Goal: Information Seeking & Learning: Understand process/instructions

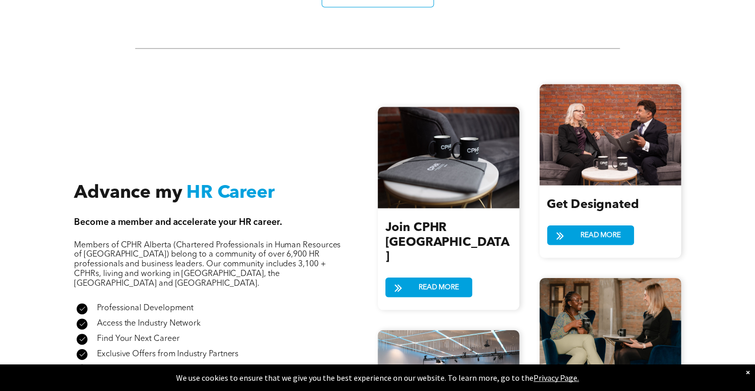
scroll to position [1106, 0]
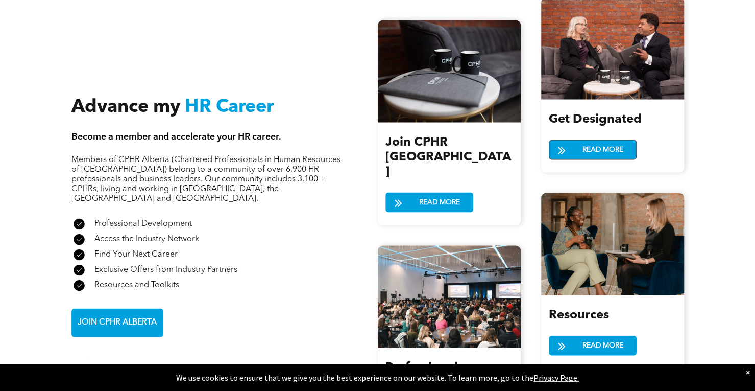
click at [589, 145] on span "READ MORE" at bounding box center [603, 149] width 48 height 19
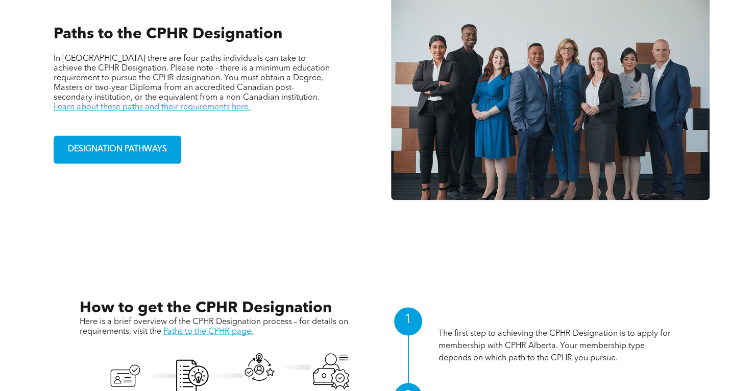
scroll to position [766, 0]
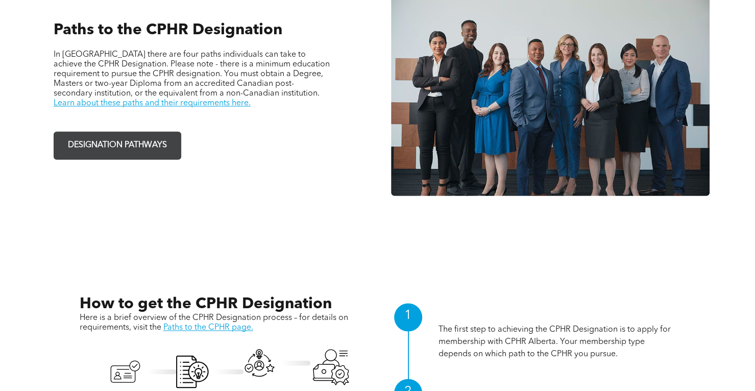
click at [147, 140] on span "DESIGNATION PATHWAYS" at bounding box center [117, 145] width 106 height 20
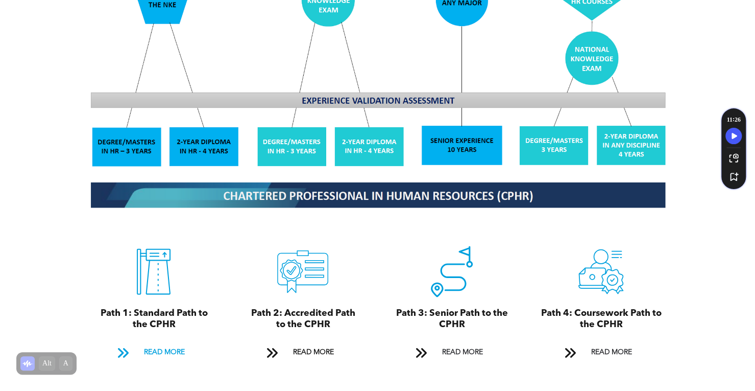
scroll to position [1021, 0]
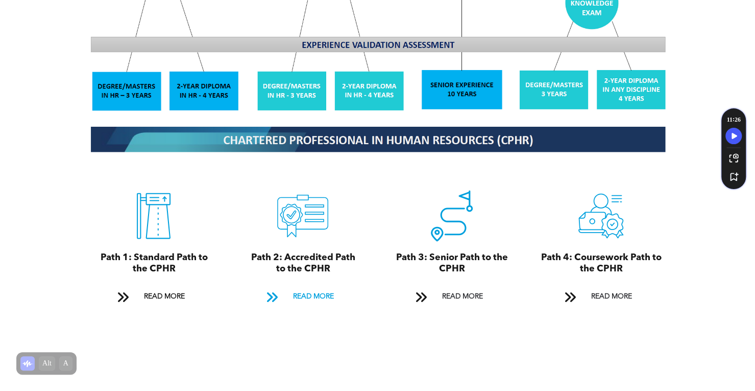
click at [304, 290] on span "READ MORE" at bounding box center [313, 295] width 48 height 19
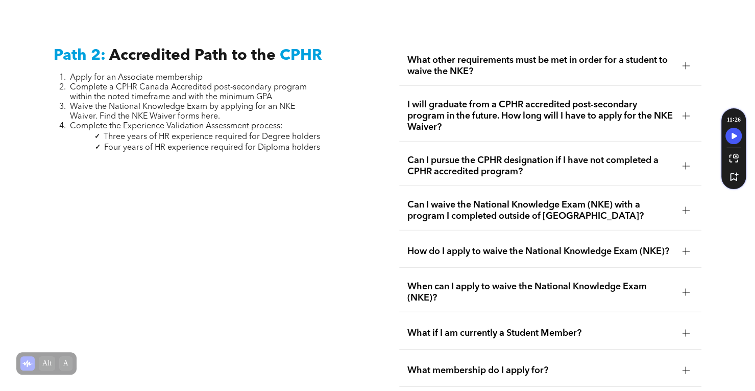
scroll to position [1705, 0]
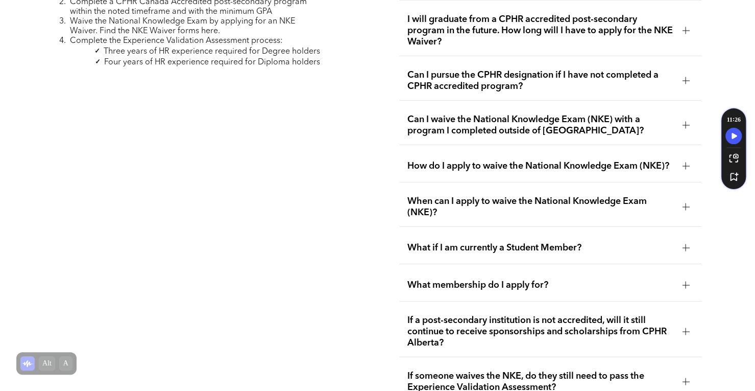
click at [534, 76] on span "Can I pursue the CPHR designation if I have not completed a CPHR accredited pro…" at bounding box center [540, 80] width 267 height 22
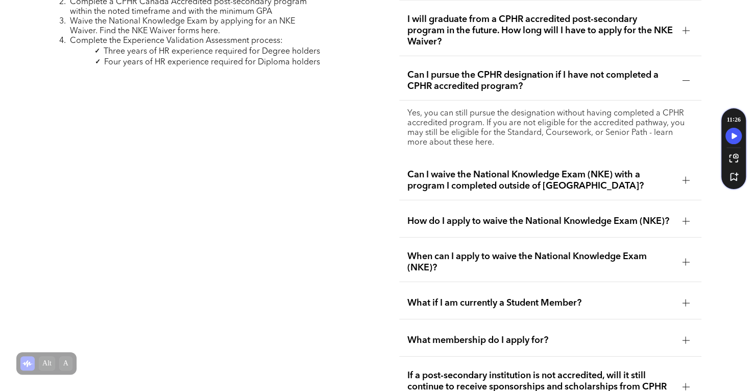
click at [484, 178] on span "Can I waive the National Knowledge Exam (NKE) with a program I completed outsid…" at bounding box center [540, 180] width 267 height 22
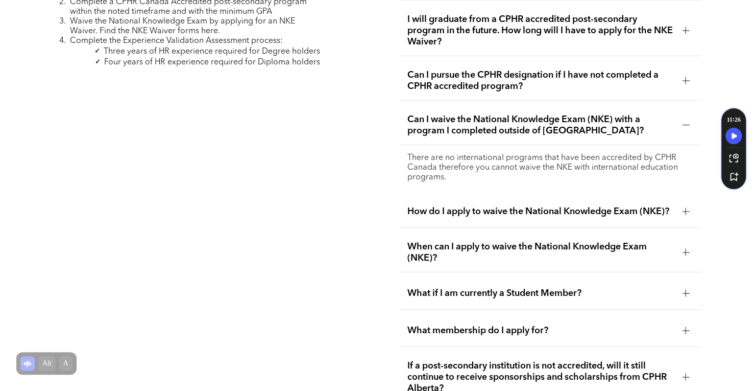
click at [471, 209] on span "How do I apply to waive the National Knowledge Exam (NKE)?" at bounding box center [540, 211] width 267 height 11
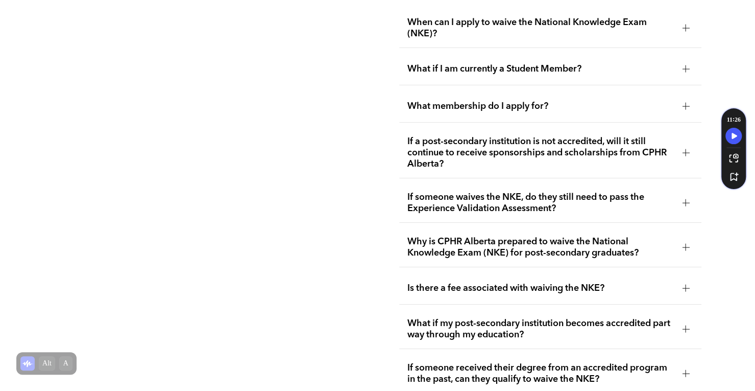
scroll to position [1961, 0]
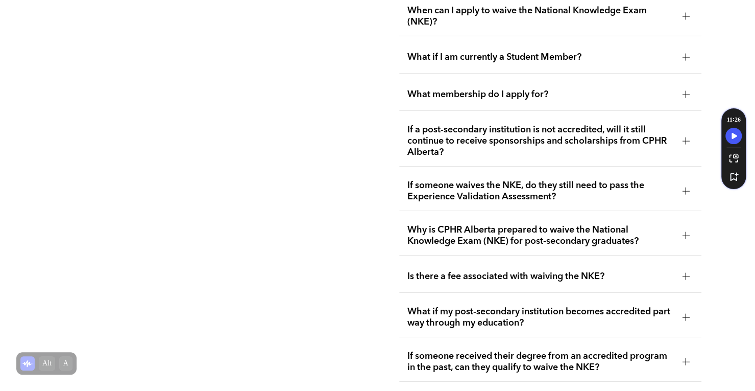
click at [440, 237] on span "Why is CPHR Alberta prepared to waive the National Knowledge Exam (NKE) for pos…" at bounding box center [540, 235] width 267 height 22
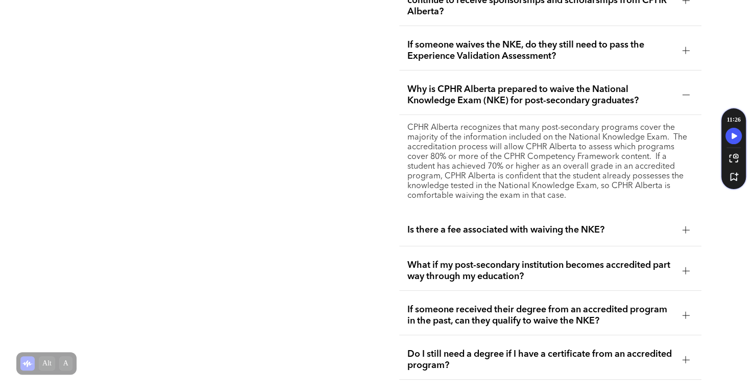
scroll to position [2046, 0]
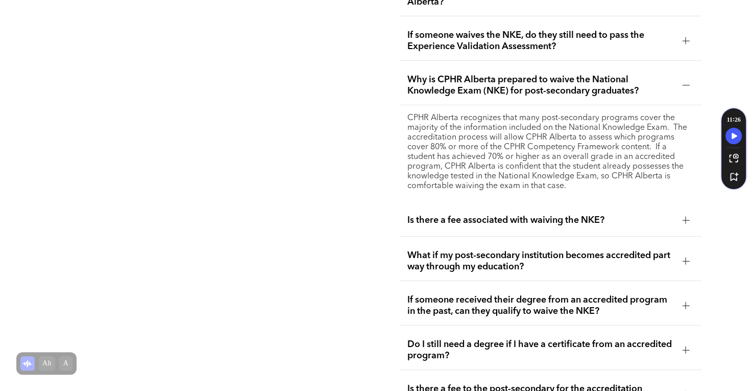
click at [555, 224] on div "Is there a fee associated with waiving the NKE?" at bounding box center [550, 220] width 303 height 32
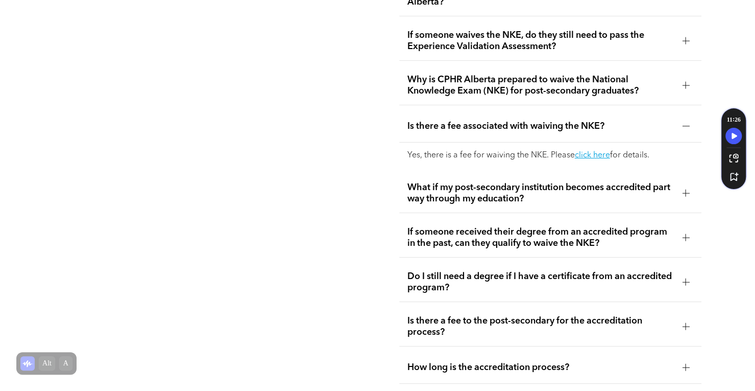
click at [536, 201] on span "What if my post-secondary institution becomes accredited part way through my ed…" at bounding box center [540, 193] width 267 height 22
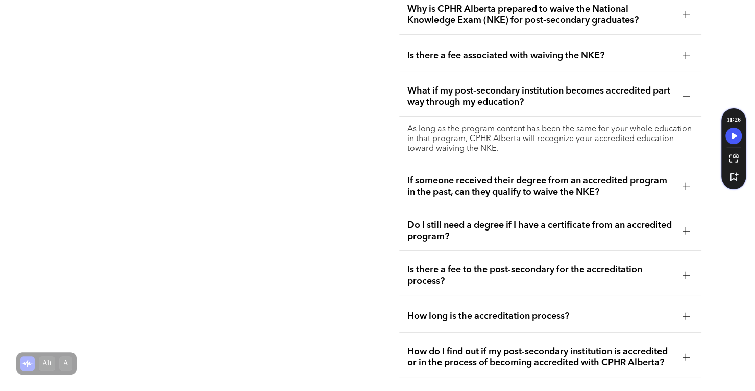
scroll to position [2131, 0]
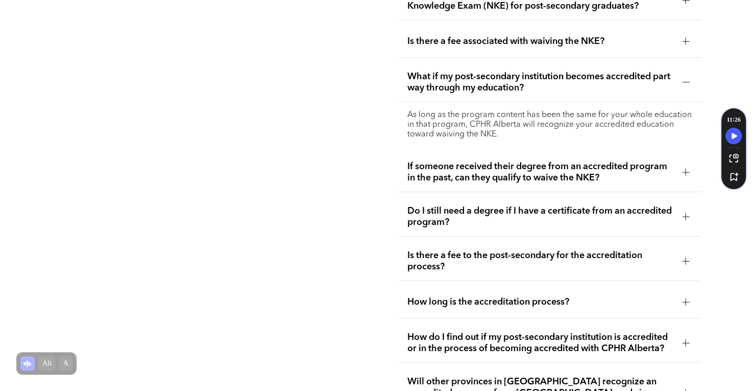
click at [470, 304] on span "How long is the accreditation process?" at bounding box center [540, 301] width 267 height 11
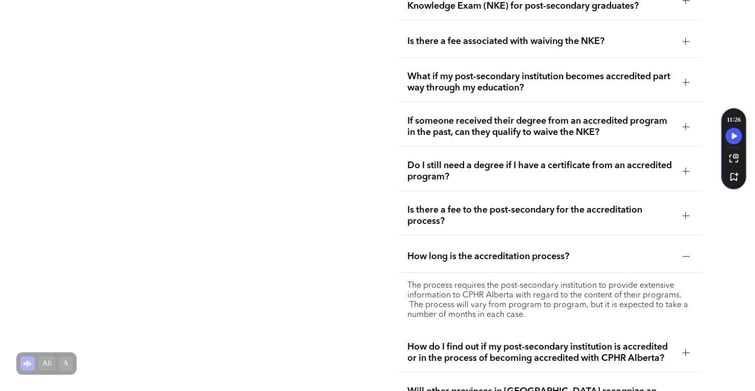
scroll to position [2216, 0]
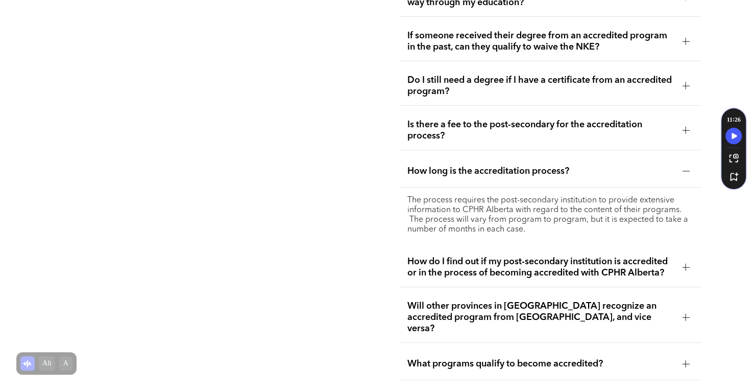
click at [679, 268] on div at bounding box center [685, 266] width 15 height 15
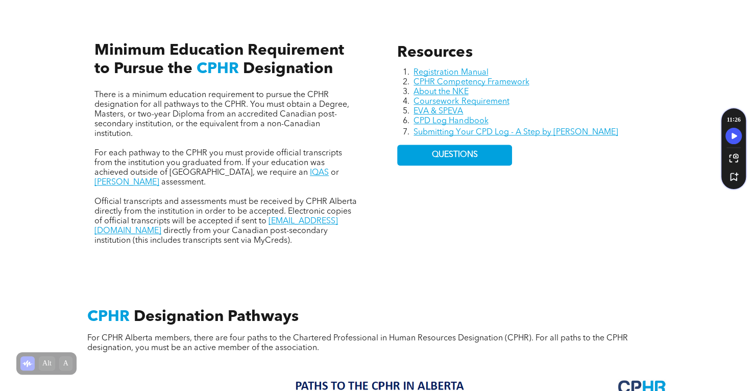
scroll to position [429, 0]
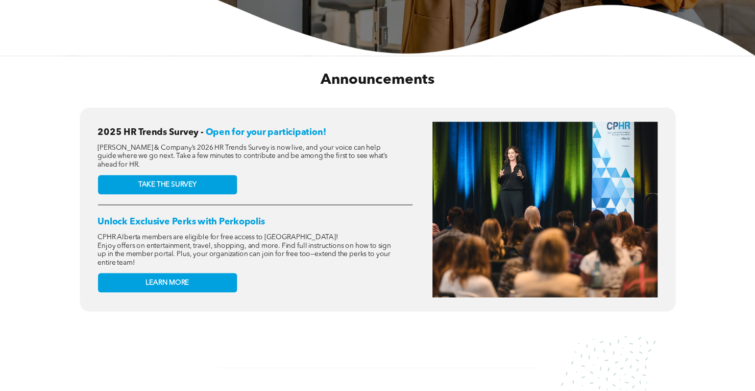
scroll to position [85, 0]
